Goal: Use online tool/utility: Utilize a website feature to perform a specific function

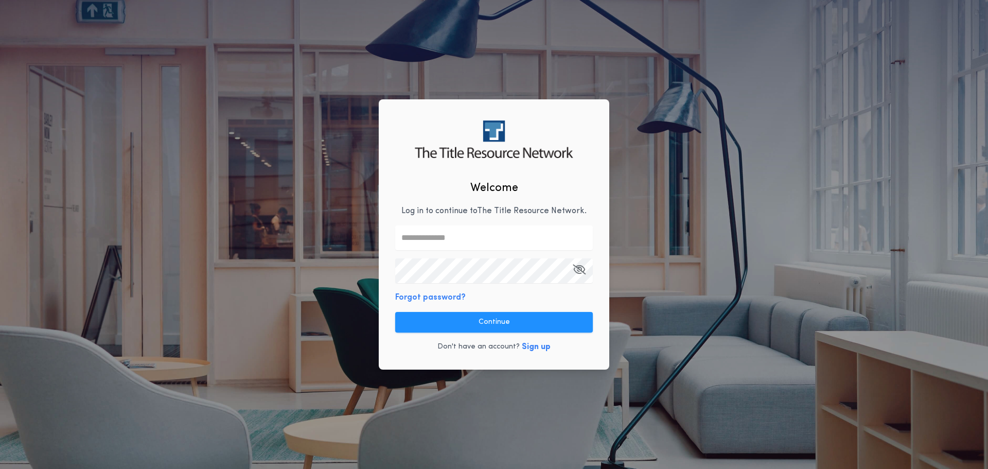
drag, startPoint x: 509, startPoint y: 234, endPoint x: 495, endPoint y: 249, distance: 20.4
click at [509, 234] on input "text" at bounding box center [494, 237] width 198 height 25
type input "**********"
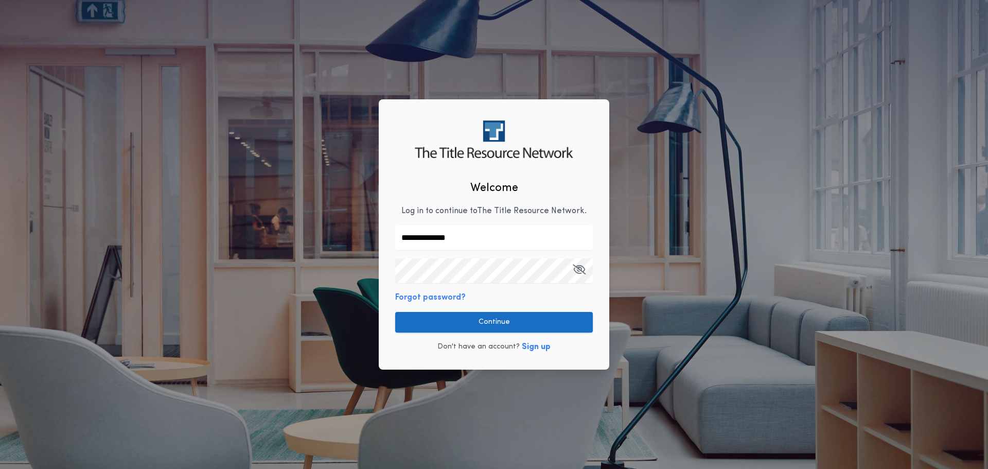
click at [496, 322] on button "Continue" at bounding box center [494, 322] width 198 height 21
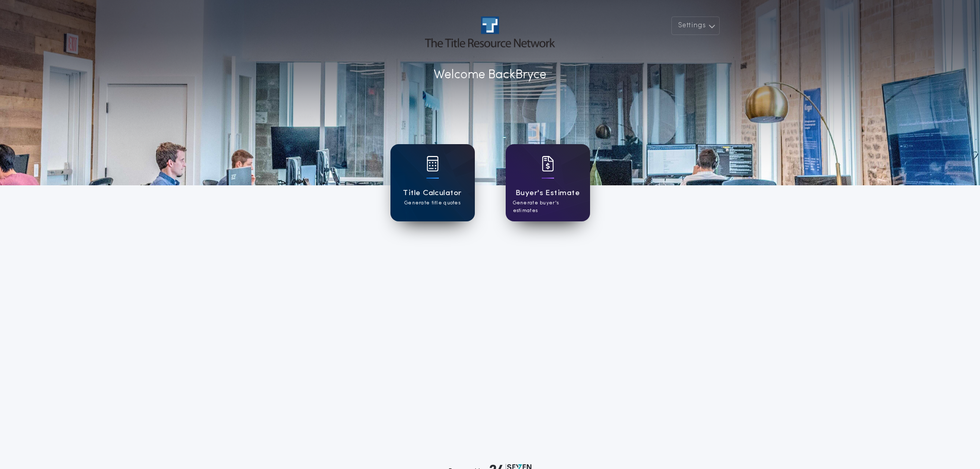
click at [443, 184] on div "Title Calculator Generate title quotes" at bounding box center [433, 182] width 84 height 77
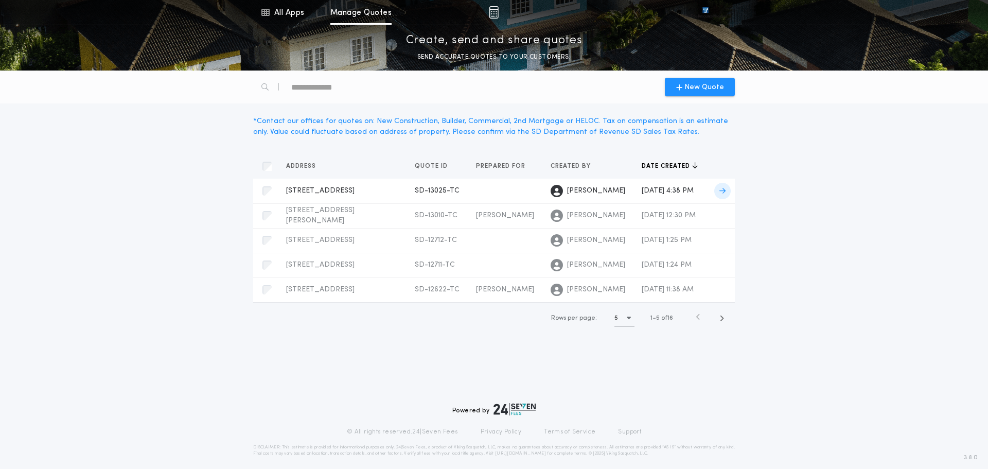
click at [335, 190] on span "[STREET_ADDRESS]" at bounding box center [320, 191] width 68 height 8
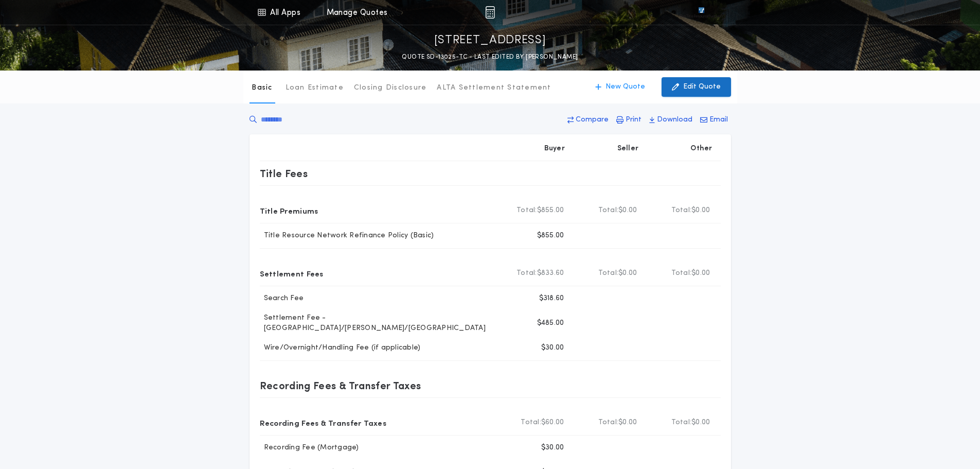
click at [709, 87] on p "Edit Quote" at bounding box center [703, 87] width 38 height 10
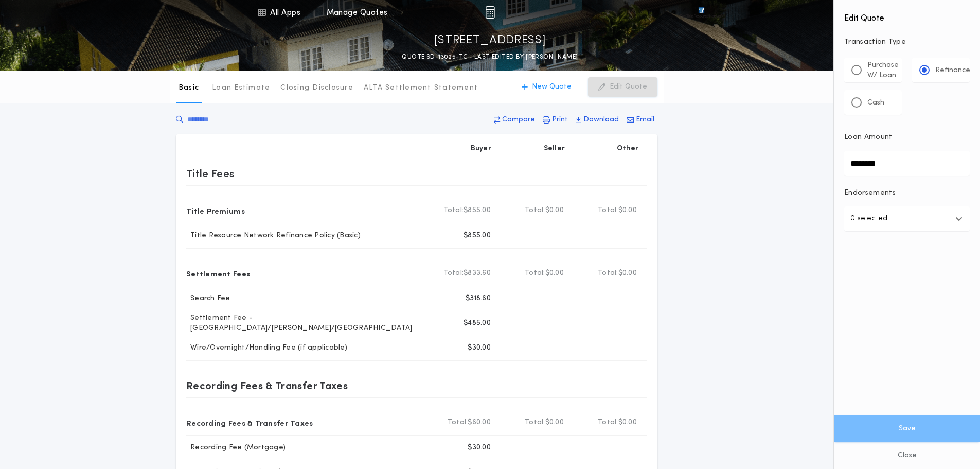
drag, startPoint x: 902, startPoint y: 162, endPoint x: 787, endPoint y: 173, distance: 115.3
click at [797, 176] on div "All Apps Title Calculator Buyer's Estimate Menu All Apps Manage Quotes [STREET_…" at bounding box center [490, 342] width 980 height 684
type input "********"
click at [740, 221] on div "Basic Loan Estimate Closing Disclosure ALTA Settlement Statement Basic New Quot…" at bounding box center [490, 317] width 980 height 492
click at [942, 430] on button "Save" at bounding box center [907, 428] width 146 height 27
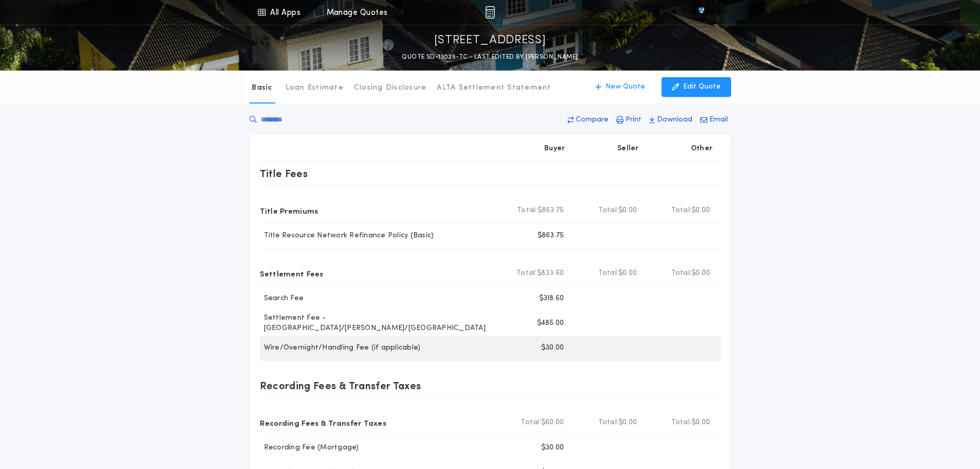
scroll to position [103, 0]
